Goal: Information Seeking & Learning: Check status

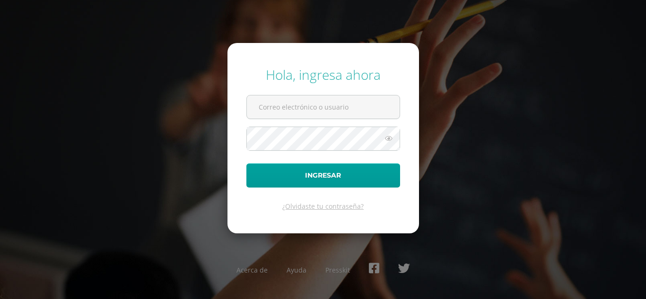
type input "dulcebocel24@maiagt.org"
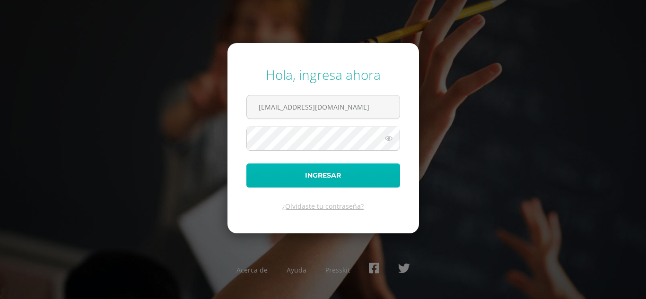
click at [325, 170] on button "Ingresar" at bounding box center [323, 176] width 154 height 24
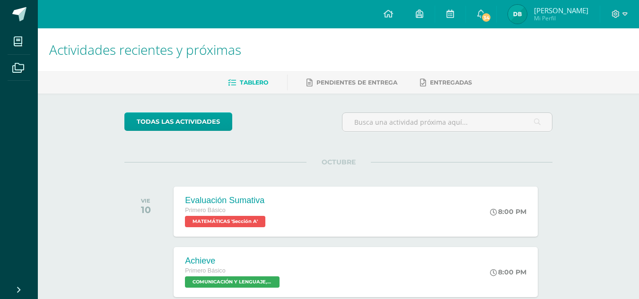
click at [527, 13] on img at bounding box center [517, 14] width 19 height 19
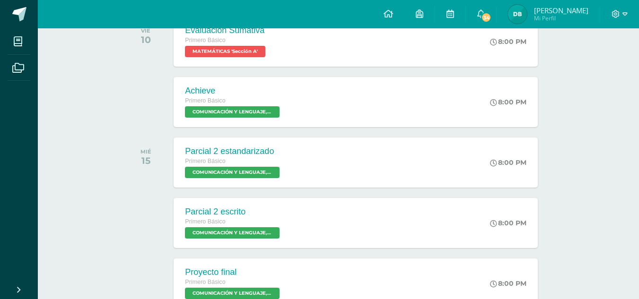
scroll to position [187, 0]
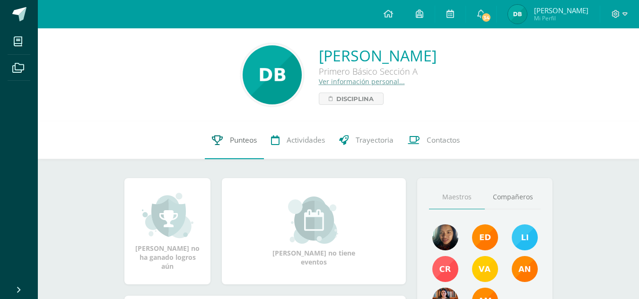
click at [248, 140] on span "Punteos" at bounding box center [243, 140] width 27 height 10
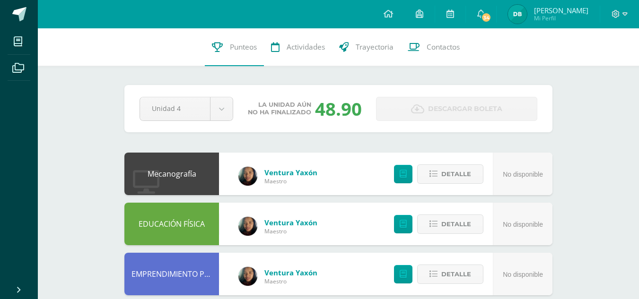
click at [615, 19] on div at bounding box center [619, 14] width 39 height 28
click at [619, 11] on icon at bounding box center [616, 14] width 8 height 8
click at [596, 65] on span "Cerrar sesión" at bounding box center [595, 64] width 43 height 9
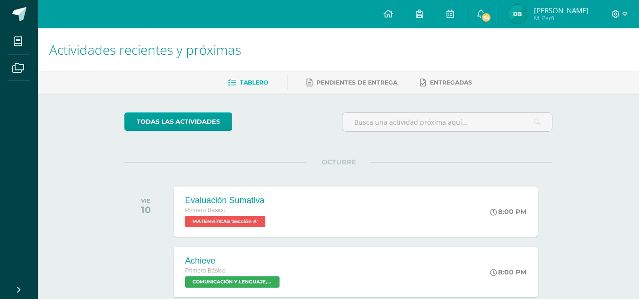
click at [622, 24] on div at bounding box center [619, 14] width 39 height 28
click at [623, 19] on span at bounding box center [619, 14] width 16 height 10
click at [593, 66] on span "Cerrar sesión" at bounding box center [595, 64] width 43 height 9
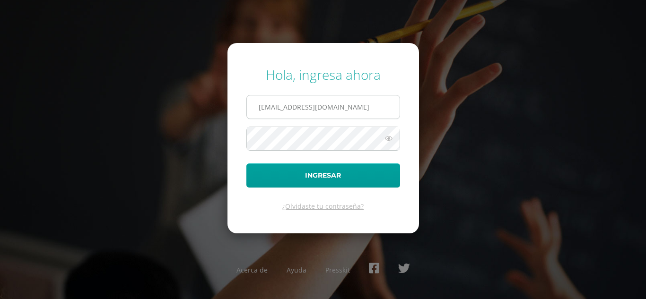
click at [288, 105] on input "[EMAIL_ADDRESS][DOMAIN_NAME]" at bounding box center [323, 107] width 153 height 23
click at [291, 105] on input "[EMAIL_ADDRESS][DOMAIN_NAME]" at bounding box center [323, 107] width 153 height 23
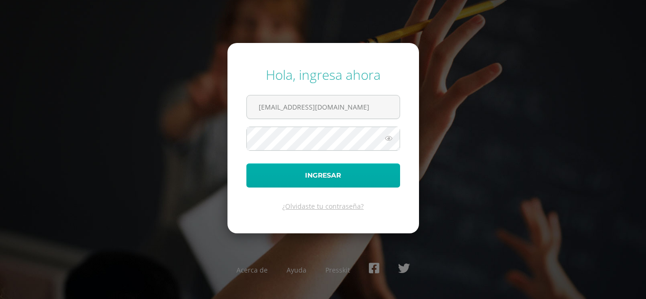
type input "[EMAIL_ADDRESS][DOMAIN_NAME]"
click at [299, 169] on button "Ingresar" at bounding box center [323, 176] width 154 height 24
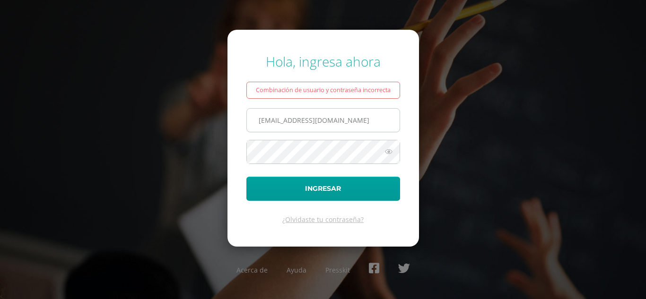
click at [269, 120] on input "[EMAIL_ADDRESS][DOMAIN_NAME]" at bounding box center [323, 120] width 153 height 23
type input "[EMAIL_ADDRESS][DOMAIN_NAME]"
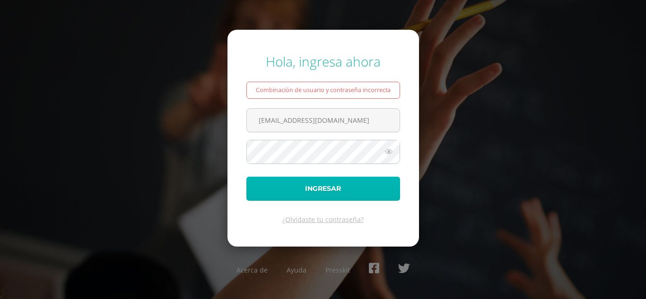
click at [274, 183] on button "Ingresar" at bounding box center [323, 189] width 154 height 24
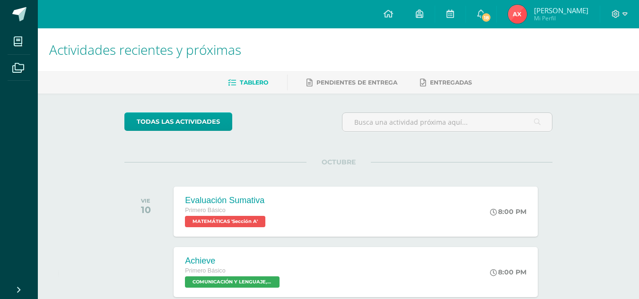
click at [541, 17] on span "Mi Perfil" at bounding box center [561, 18] width 54 height 8
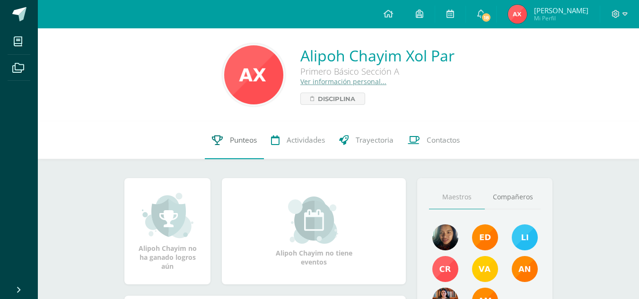
click at [244, 142] on span "Punteos" at bounding box center [243, 140] width 27 height 10
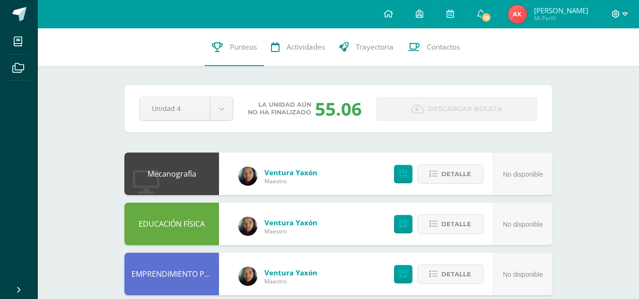
click at [620, 14] on span at bounding box center [619, 14] width 16 height 10
click at [580, 59] on link "Cerrar sesión" at bounding box center [589, 64] width 75 height 14
